Goal: Information Seeking & Learning: Learn about a topic

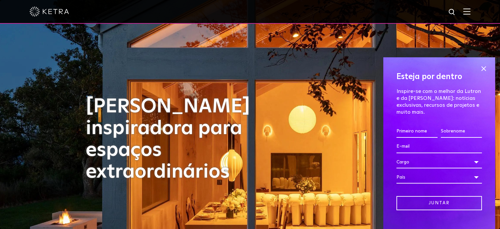
click at [479, 68] on span at bounding box center [484, 69] width 10 height 10
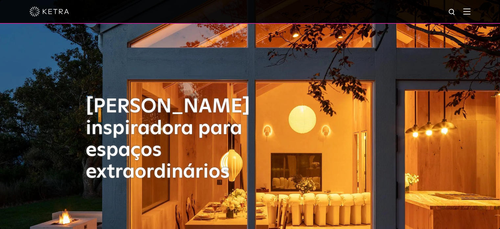
click at [471, 9] on img at bounding box center [467, 11] width 7 height 6
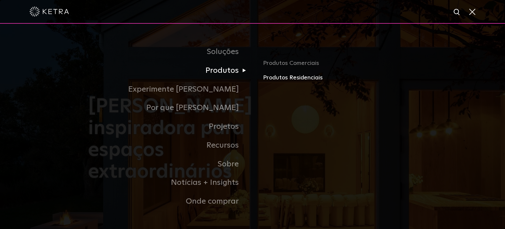
click at [279, 76] on font "Produtos Residenciais" at bounding box center [293, 78] width 60 height 6
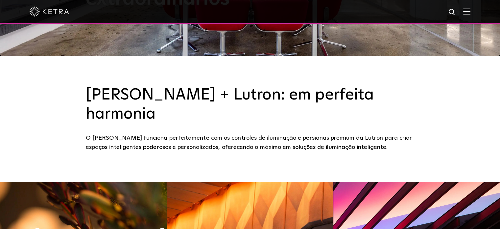
scroll to position [175, 0]
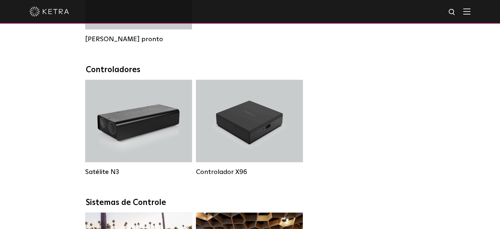
scroll to position [526, 0]
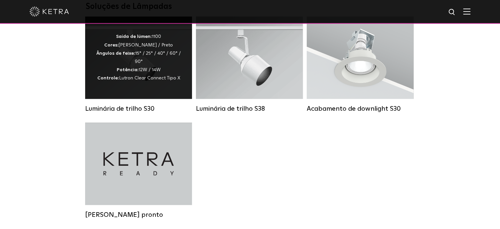
click at [136, 81] on div "Saída de lúmen: 1100 Cores: Branco / Preto Ângulos de feixe: 15° / 25° / 40° / …" at bounding box center [138, 58] width 87 height 50
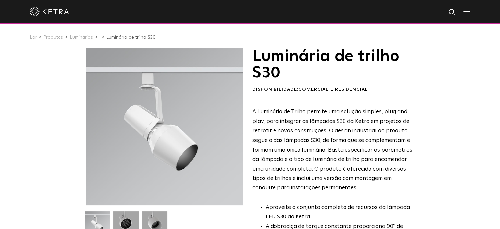
click at [73, 38] on font "Luminárias" at bounding box center [81, 37] width 23 height 5
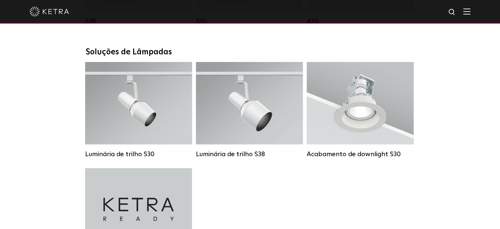
scroll to position [696, 0]
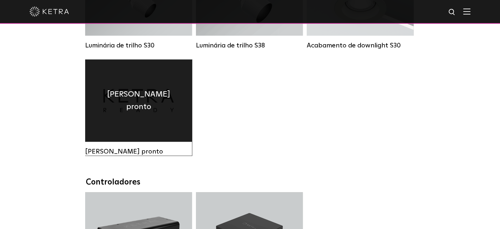
click at [147, 109] on font "Ketra pronto" at bounding box center [138, 100] width 63 height 20
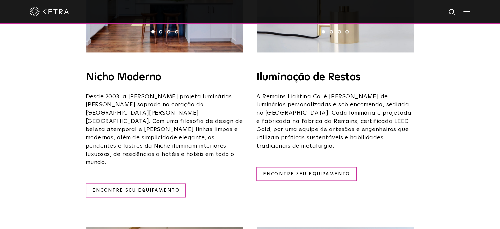
scroll to position [1080, 0]
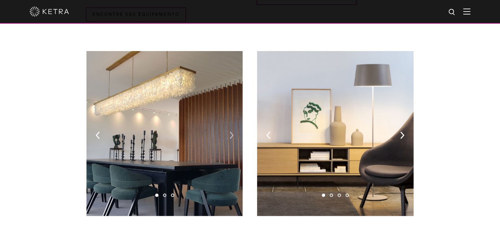
click at [232, 131] on img at bounding box center [232, 134] width 4 height 7
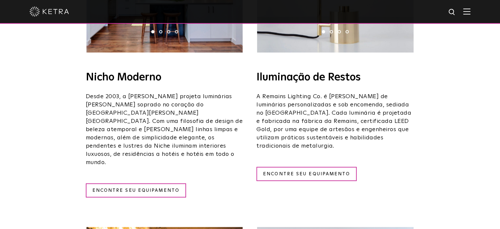
scroll to position [729, 0]
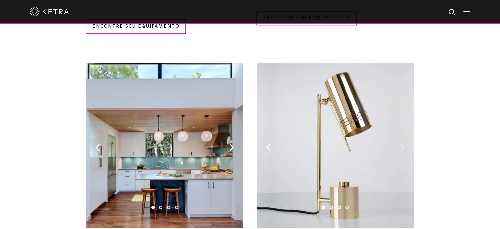
click at [403, 143] on img at bounding box center [402, 146] width 4 height 7
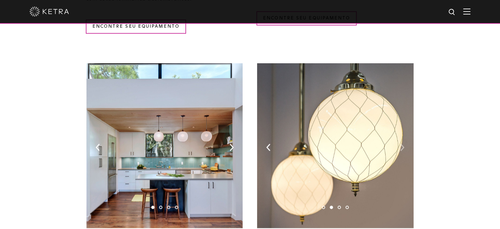
click at [403, 143] on img at bounding box center [402, 146] width 4 height 7
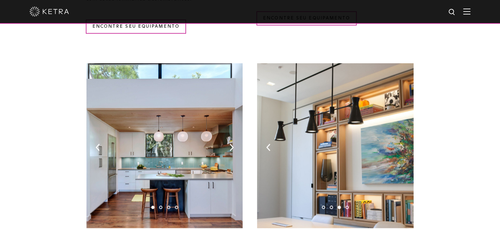
click at [403, 143] on img at bounding box center [402, 146] width 4 height 7
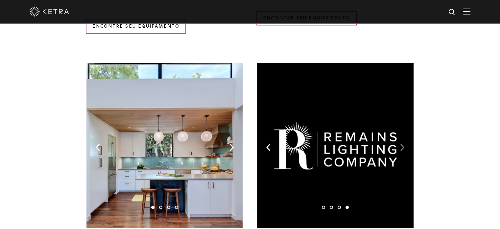
click at [403, 143] on img at bounding box center [402, 146] width 4 height 7
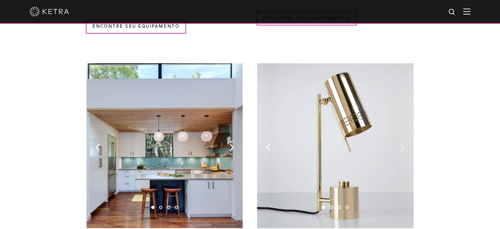
click at [403, 143] on img at bounding box center [402, 146] width 4 height 7
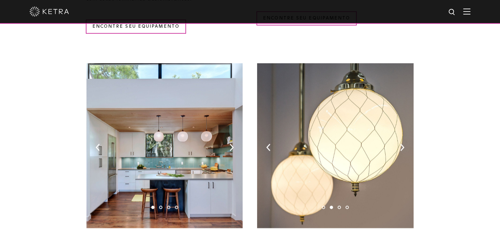
click at [228, 139] on img at bounding box center [165, 145] width 156 height 165
click at [233, 143] on img at bounding box center [232, 146] width 4 height 7
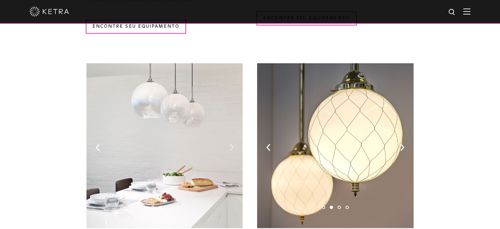
click at [233, 143] on img at bounding box center [232, 146] width 4 height 7
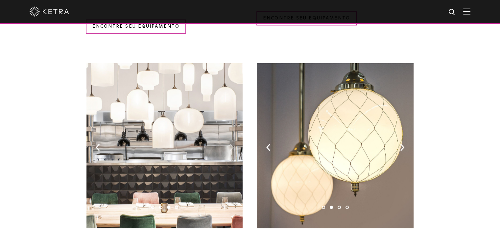
click at [233, 143] on img at bounding box center [232, 146] width 4 height 7
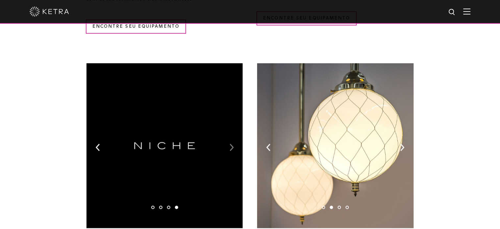
click at [233, 143] on img at bounding box center [232, 146] width 4 height 7
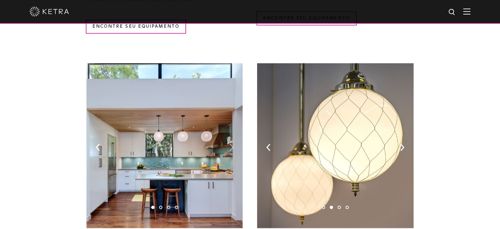
click at [233, 143] on img at bounding box center [232, 146] width 4 height 7
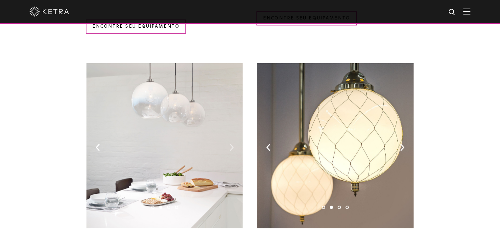
click at [233, 143] on img at bounding box center [232, 146] width 4 height 7
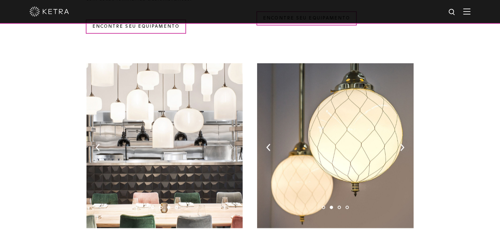
click at [233, 143] on img at bounding box center [232, 146] width 4 height 7
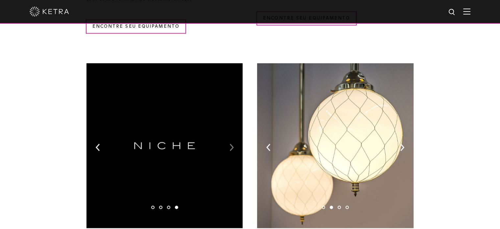
click at [233, 143] on img at bounding box center [232, 146] width 4 height 7
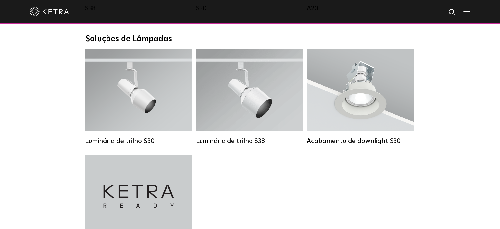
scroll to position [526, 0]
